Goal: Information Seeking & Learning: Learn about a topic

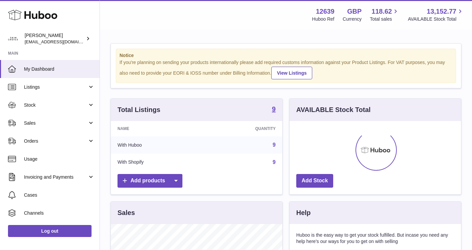
scroll to position [104, 172]
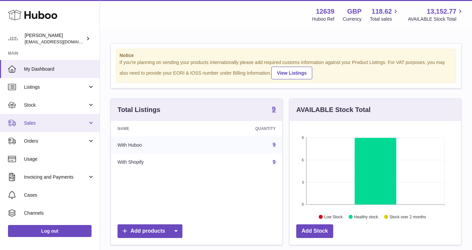
click at [92, 121] on link "Sales" at bounding box center [50, 123] width 100 height 18
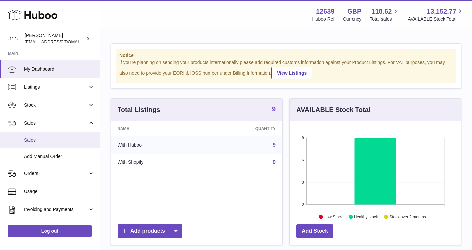
click at [83, 140] on span "Sales" at bounding box center [59, 140] width 71 height 6
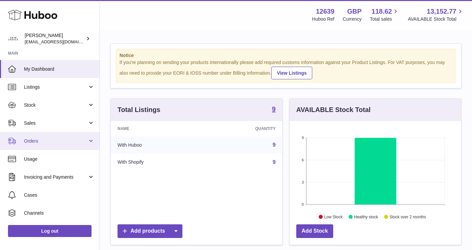
scroll to position [104, 172]
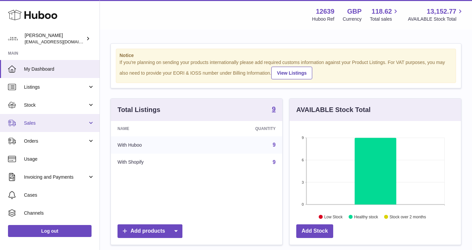
click at [88, 126] on link "Sales" at bounding box center [50, 123] width 100 height 18
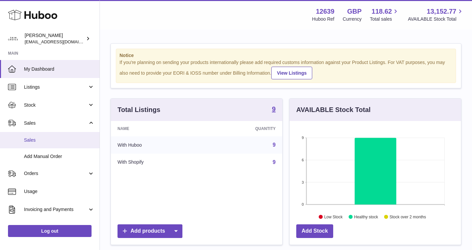
click at [86, 144] on link "Sales" at bounding box center [50, 140] width 100 height 16
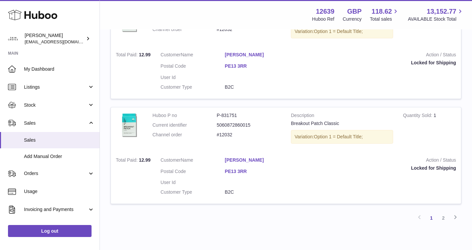
scroll to position [1010, 0]
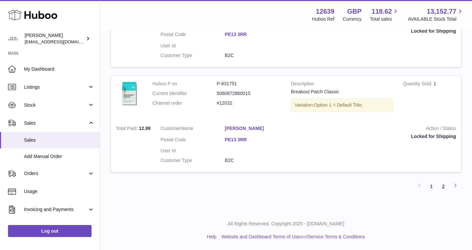
click at [448, 185] on link "2" at bounding box center [444, 186] width 12 height 12
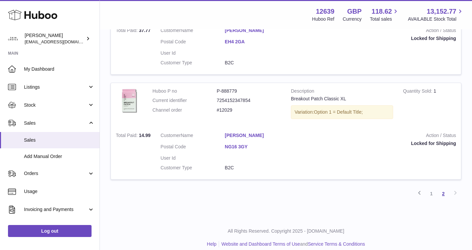
scroll to position [391, 0]
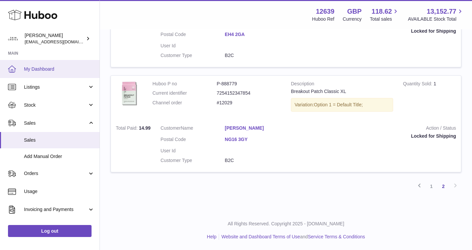
click at [74, 69] on span "My Dashboard" at bounding box center [59, 69] width 71 height 6
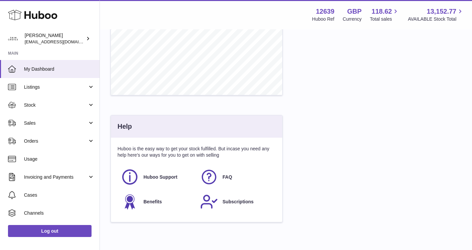
scroll to position [315, 0]
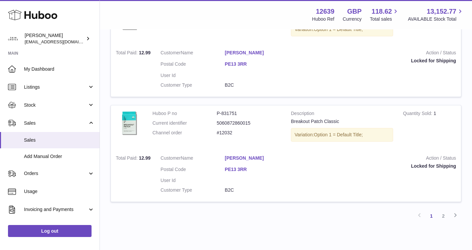
scroll to position [1010, 0]
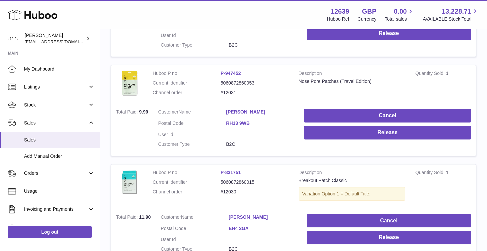
scroll to position [787, 0]
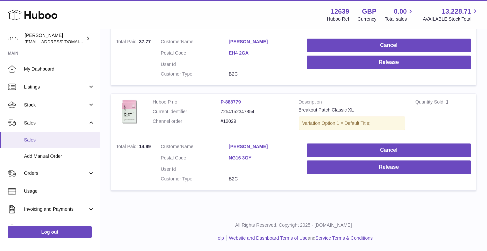
click at [53, 141] on span "Sales" at bounding box center [59, 140] width 71 height 6
